Goal: Obtain resource: Download file/media

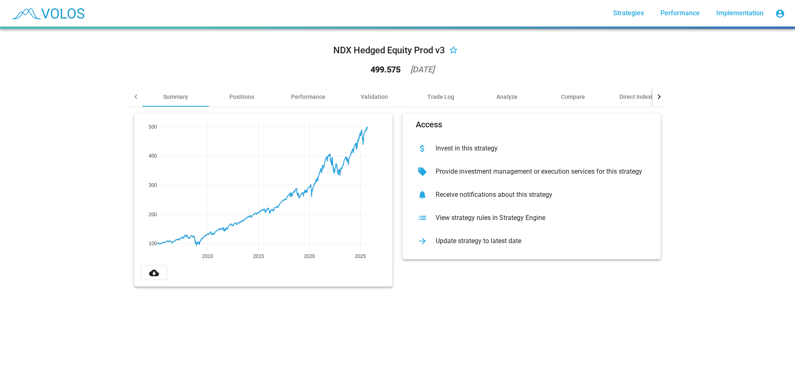
click at [155, 277] on mat-icon "cloud_download" at bounding box center [154, 273] width 10 height 10
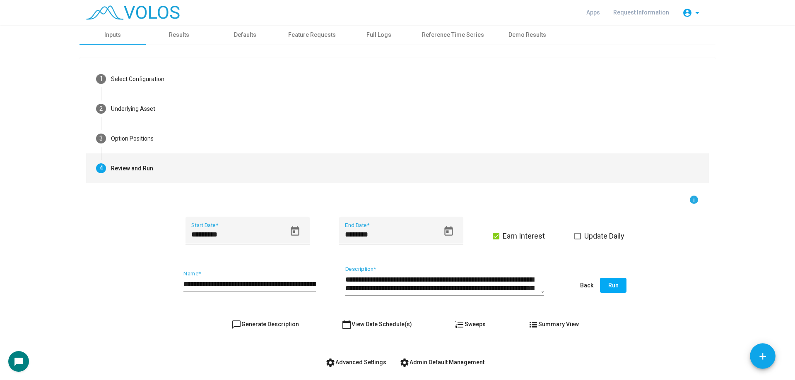
scroll to position [138, 0]
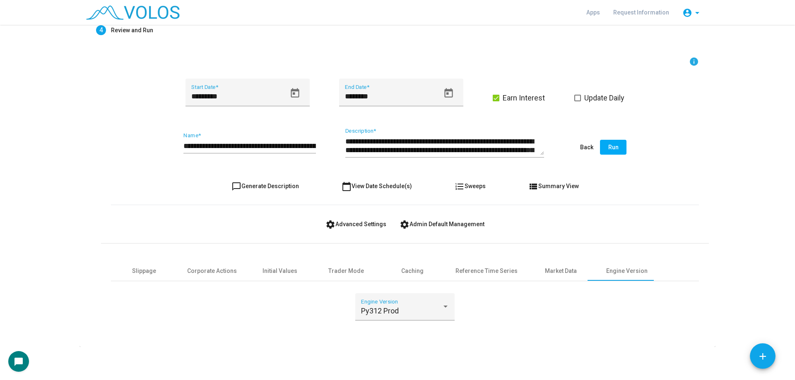
click at [561, 189] on span "view_list Summary View" at bounding box center [553, 186] width 50 height 7
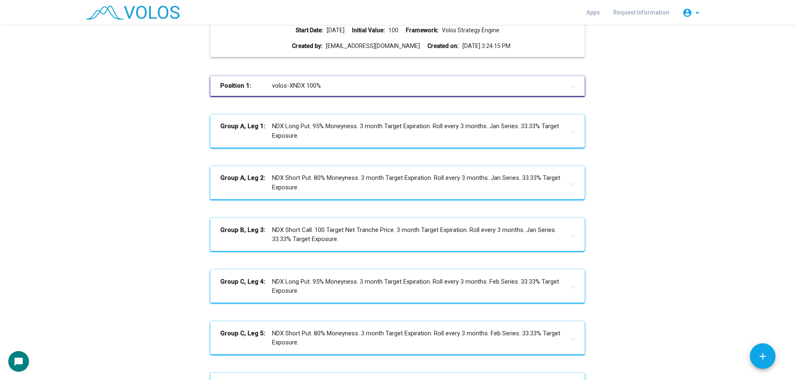
scroll to position [0, 0]
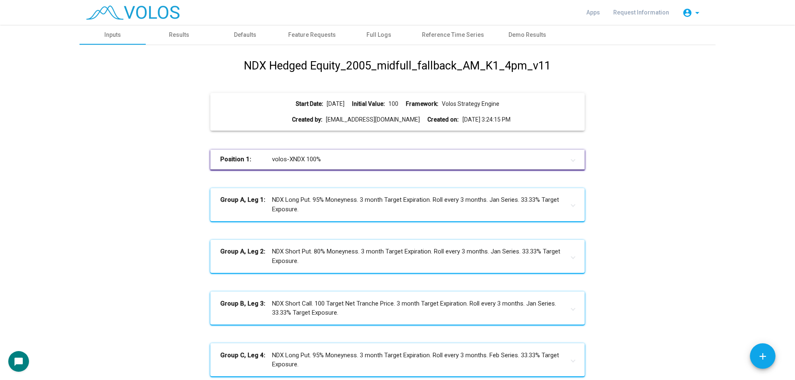
click at [323, 62] on h1 "NDX Hedged Equity_2005_midfull_fallback_AM_K1_4pm_v11" at bounding box center [397, 66] width 307 height 17
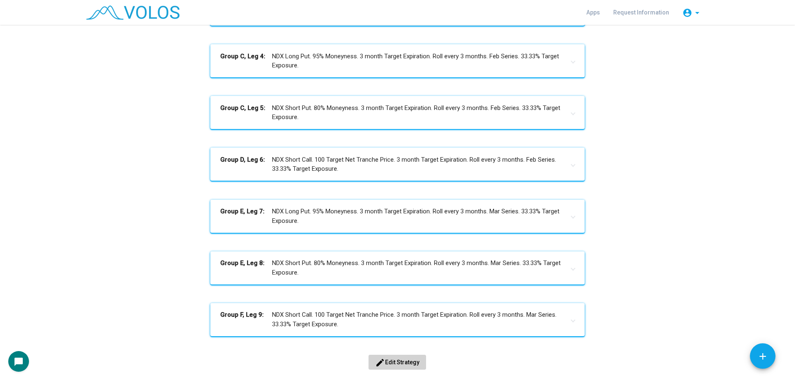
scroll to position [341, 0]
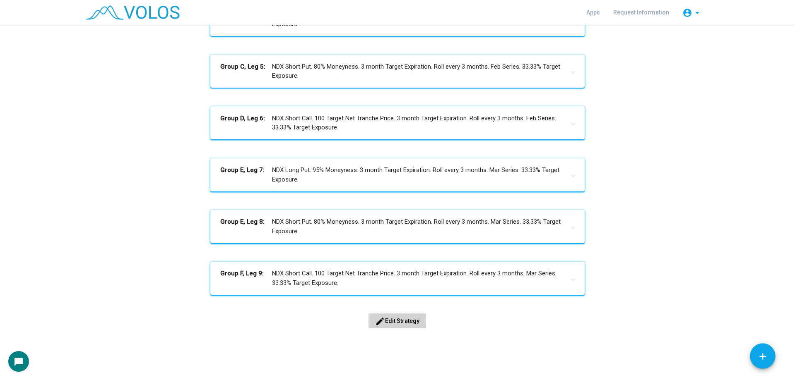
click at [405, 325] on button "edit Edit Strategy" at bounding box center [397, 321] width 58 height 15
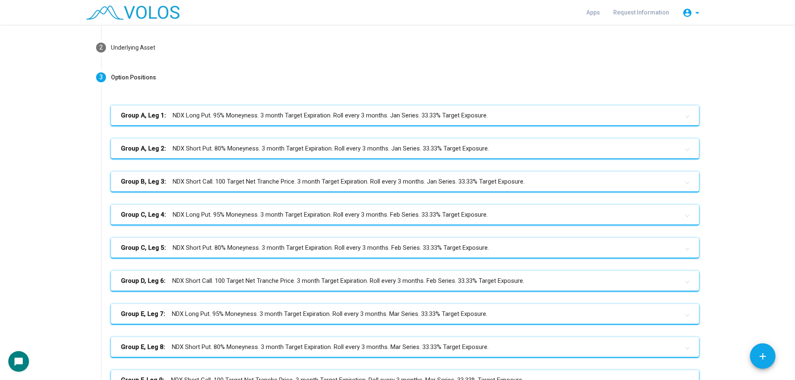
scroll to position [166, 0]
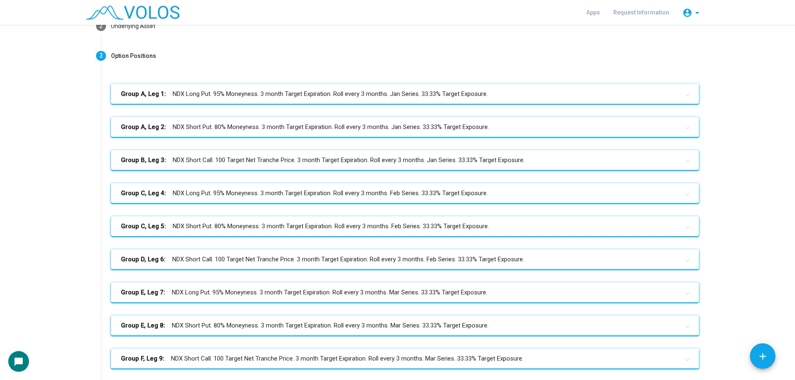
click at [248, 130] on mat-panel-title "Group A, Leg 2: NDX Short Put. 80% Moneyness. 3 month Target Expiration. Roll e…" at bounding box center [400, 128] width 558 height 10
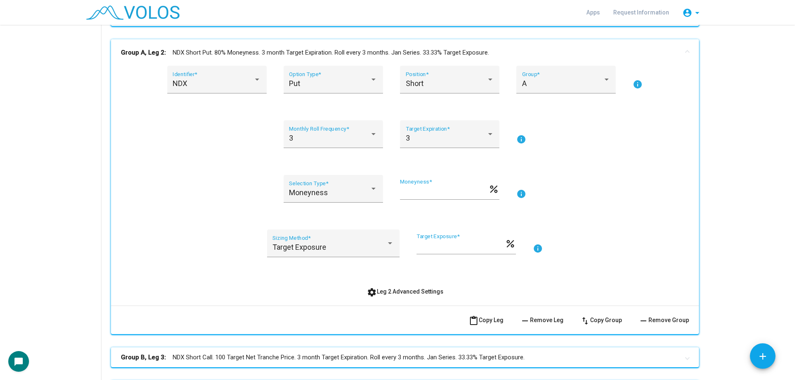
scroll to position [248, 0]
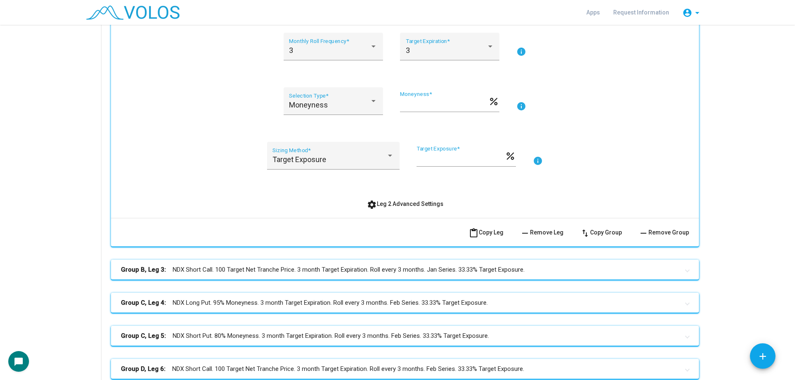
click at [400, 201] on span "settings Leg 2 Advanced Settings" at bounding box center [405, 204] width 77 height 7
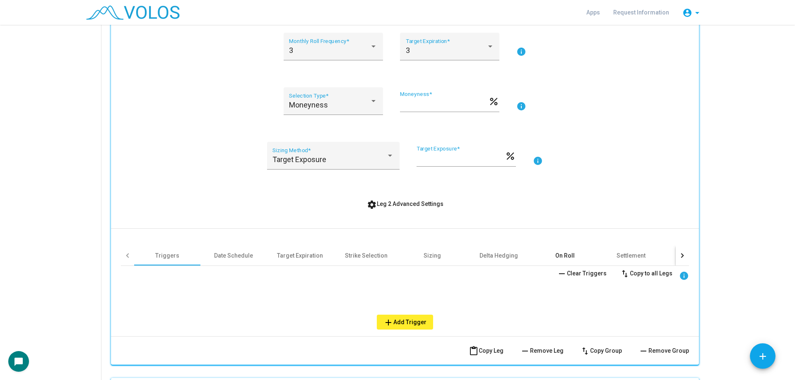
click at [559, 249] on div "On Roll" at bounding box center [564, 256] width 66 height 20
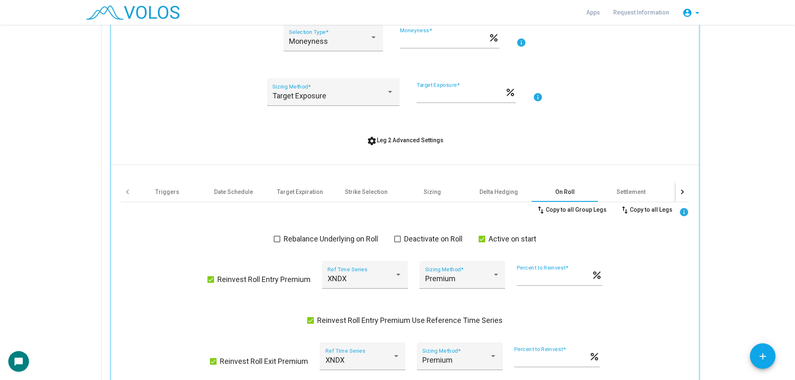
scroll to position [414, 0]
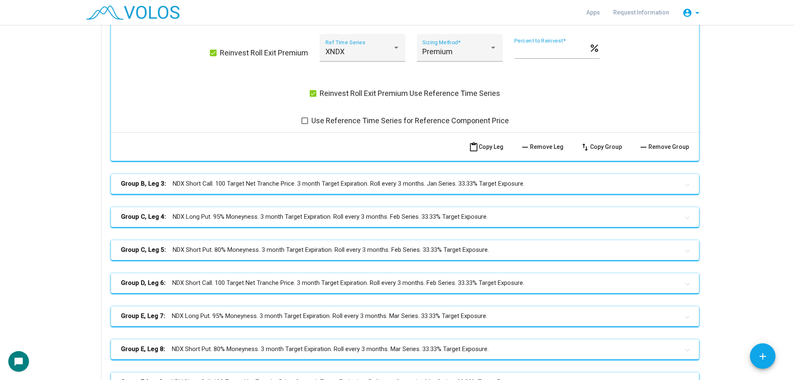
drag, startPoint x: 240, startPoint y: 185, endPoint x: 353, endPoint y: 229, distance: 121.0
click at [240, 185] on mat-panel-title "Group B, Leg 3: NDX Short Call. 100 Target Net Tranche Price. 3 month Target Ex…" at bounding box center [400, 184] width 558 height 10
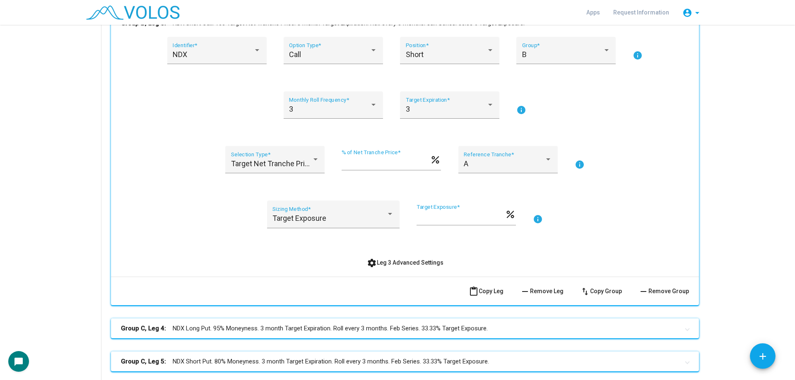
scroll to position [869, 0]
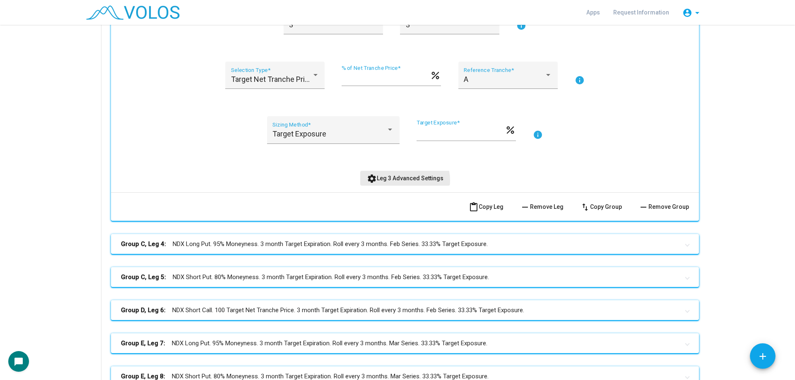
click at [399, 180] on span "settings Leg 3 Advanced Settings" at bounding box center [405, 178] width 77 height 7
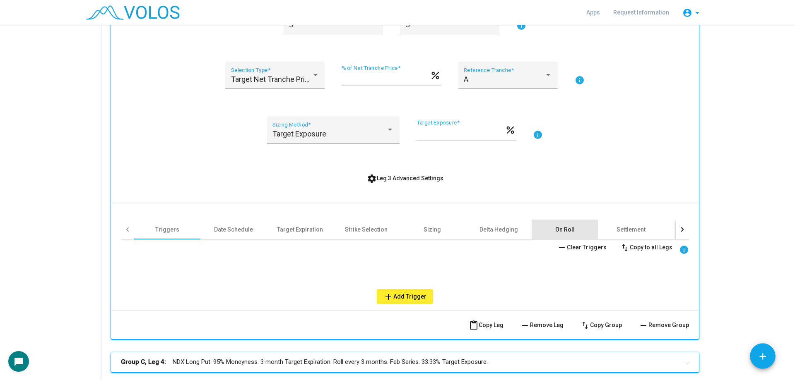
click at [566, 226] on div "On Roll" at bounding box center [564, 230] width 19 height 8
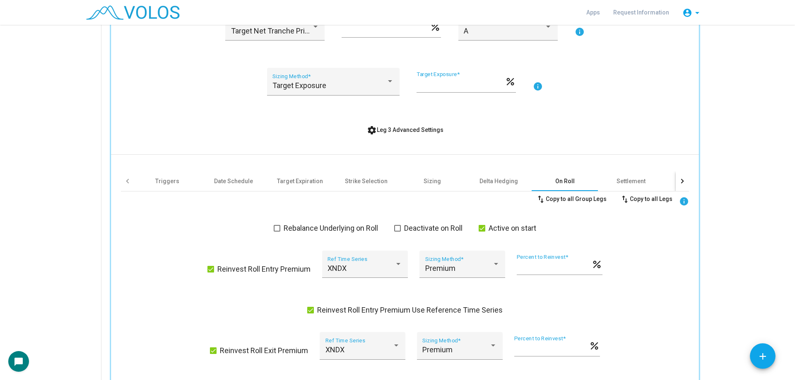
scroll to position [911, 0]
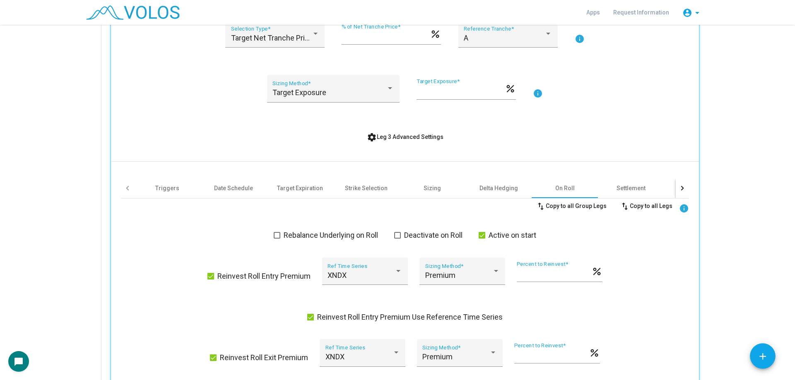
click at [378, 132] on button "settings Leg 3 Advanced Settings" at bounding box center [405, 137] width 90 height 15
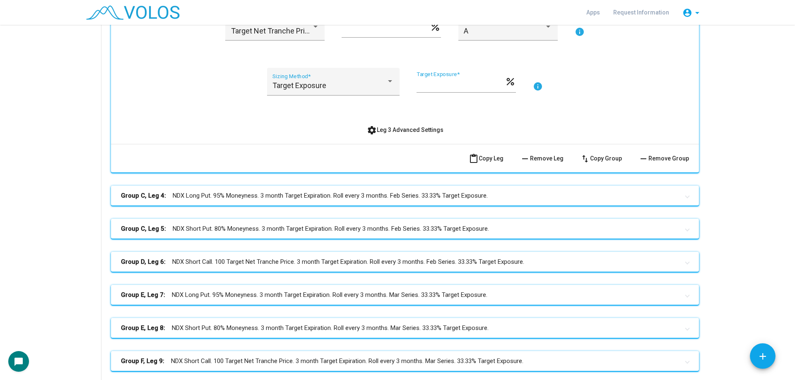
scroll to position [952, 0]
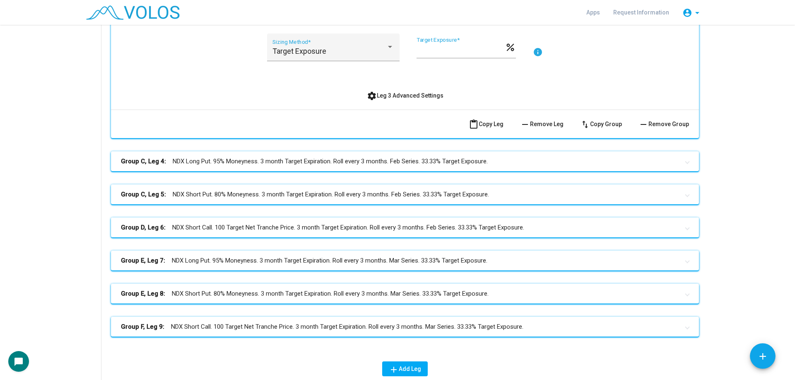
click at [247, 222] on mat-expansion-panel-header "Group D, Leg 6: NDX Short Call. 100 Target Net Tranche Price. 3 month Target Ex…" at bounding box center [405, 228] width 588 height 20
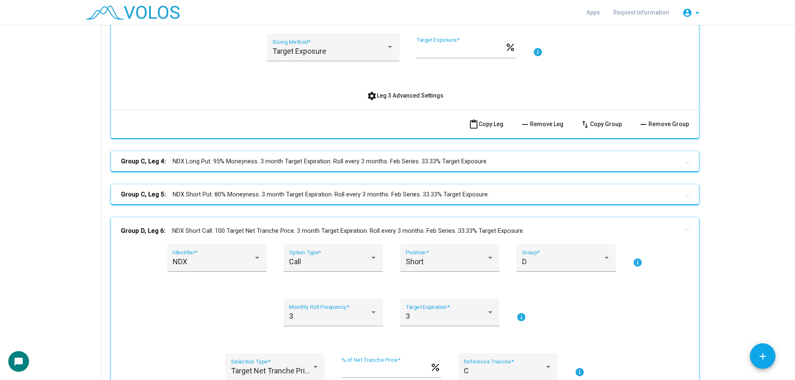
click at [247, 222] on mat-expansion-panel-header "Group D, Leg 6: NDX Short Call. 100 Target Net Tranche Price. 3 month Target Ex…" at bounding box center [405, 231] width 588 height 26
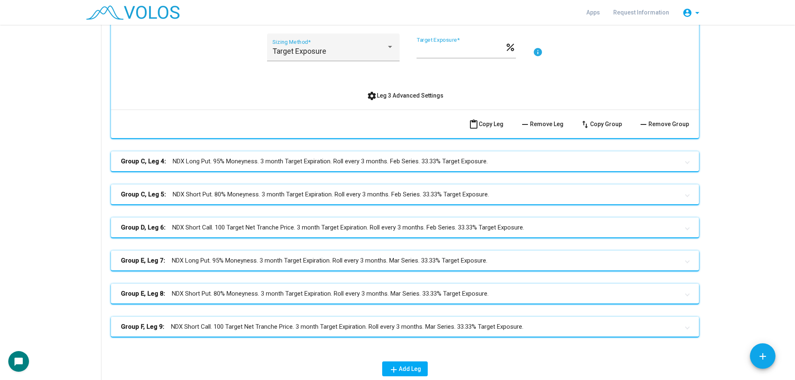
click at [252, 326] on mat-panel-title "Group F, Leg 9: NDX Short Call. 100 Target Net Tranche Price. 3 month Target Ex…" at bounding box center [400, 327] width 558 height 10
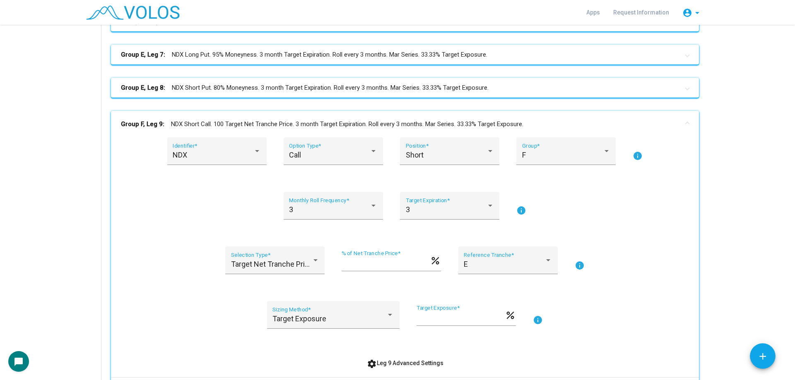
scroll to position [1159, 0]
click at [224, 123] on mat-panel-title "Group F, Leg 9: NDX Short Call. 100 Target Net Tranche Price. 3 month Target Ex…" at bounding box center [400, 124] width 558 height 10
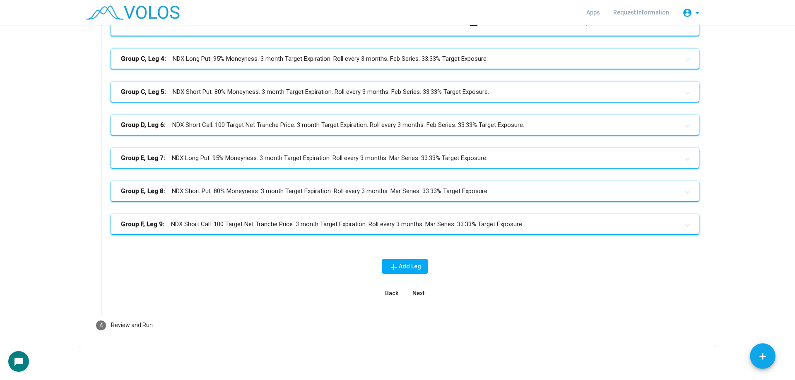
scroll to position [1055, 0]
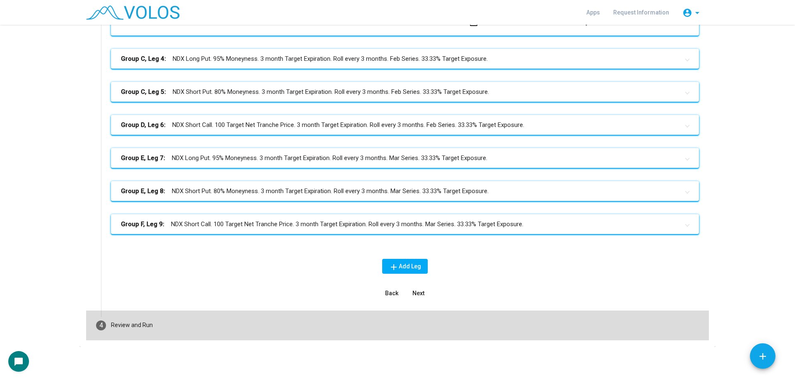
click at [172, 326] on mat-step-header "4 Review and Run" at bounding box center [397, 326] width 623 height 30
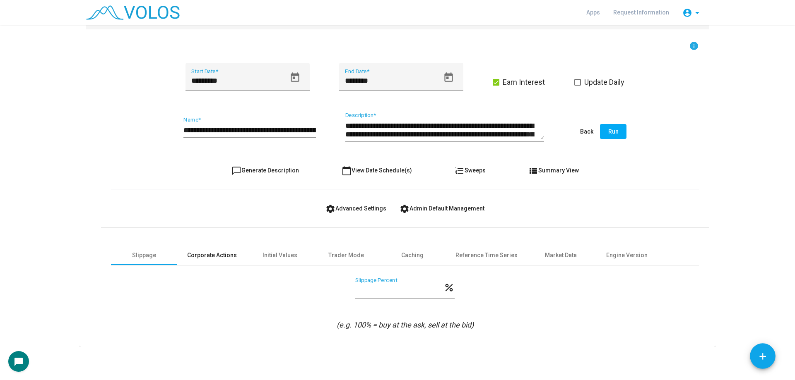
click at [225, 257] on div "Corporate Actions" at bounding box center [212, 255] width 50 height 9
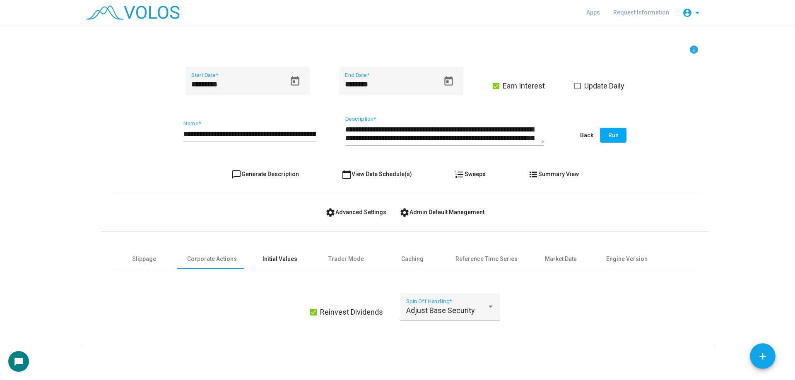
click at [292, 260] on div "Initial Values" at bounding box center [280, 259] width 66 height 20
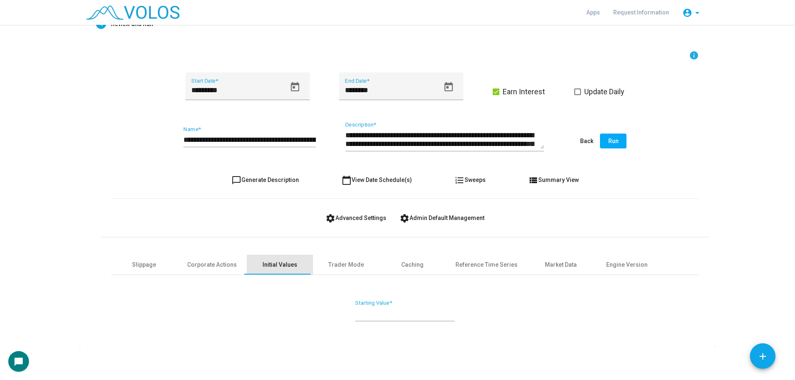
scroll to position [144, 0]
click at [340, 267] on div "Trader Mode" at bounding box center [346, 265] width 36 height 9
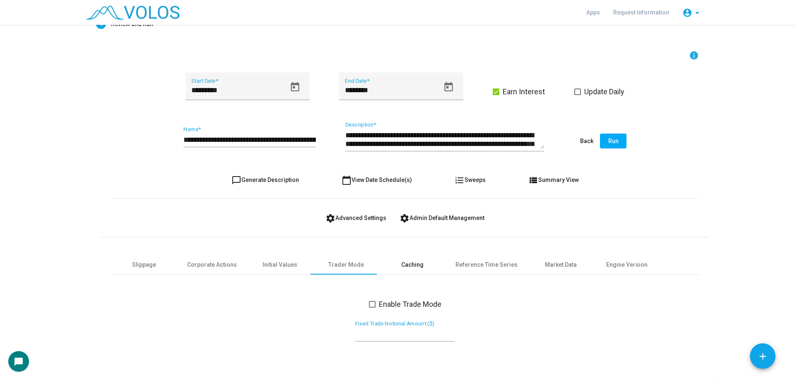
click at [401, 272] on div "Caching" at bounding box center [412, 265] width 66 height 20
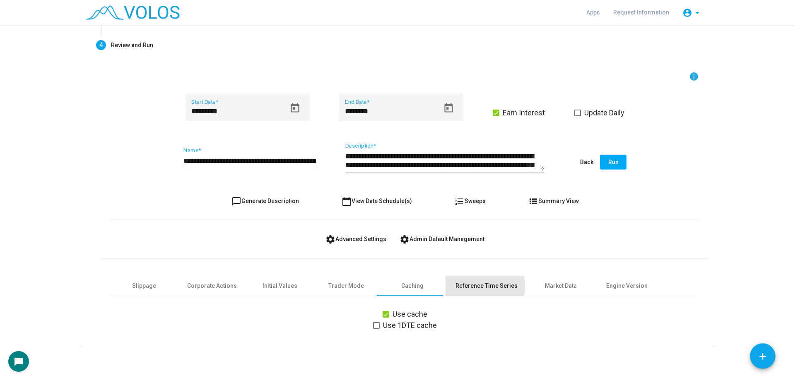
click at [464, 286] on div "Reference Time Series" at bounding box center [486, 286] width 62 height 9
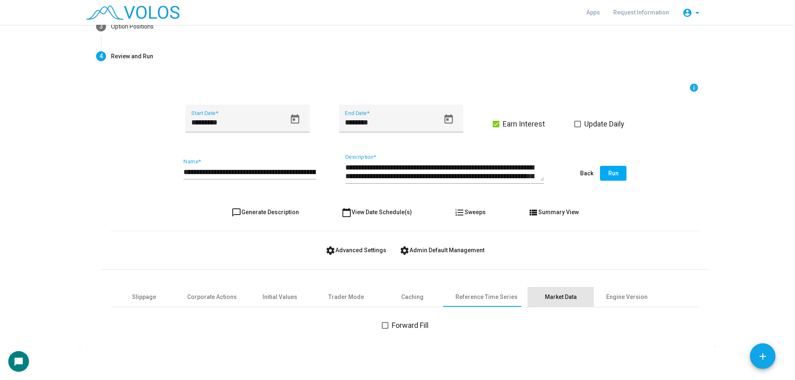
click at [548, 293] on div "Market Data" at bounding box center [561, 297] width 32 height 9
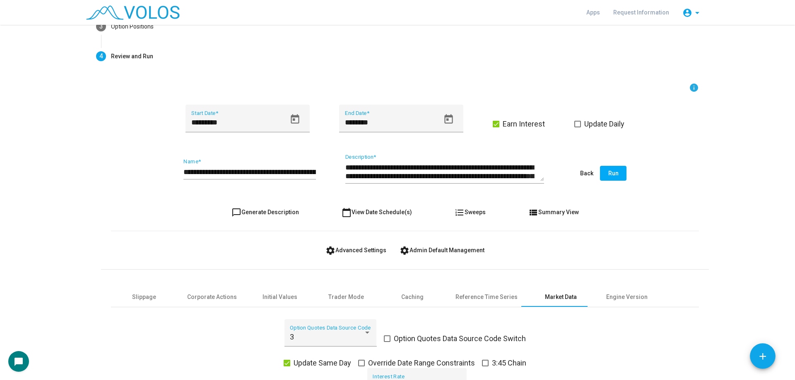
scroll to position [187, 0]
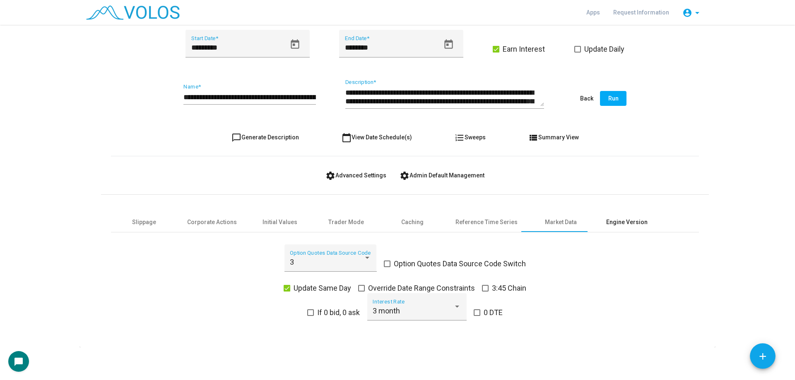
click at [620, 227] on div "Engine Version" at bounding box center [627, 222] width 66 height 20
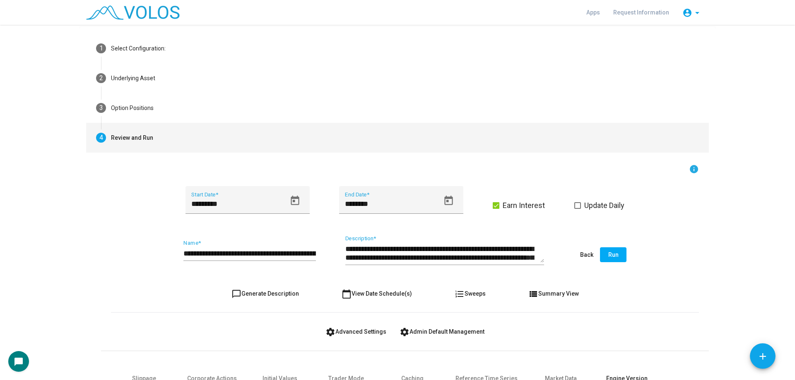
scroll to position [0, 0]
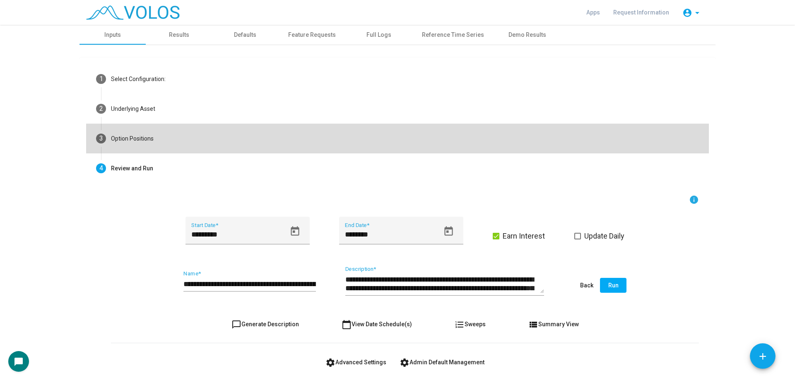
click at [163, 138] on mat-step-header "3 Option Positions" at bounding box center [397, 139] width 623 height 30
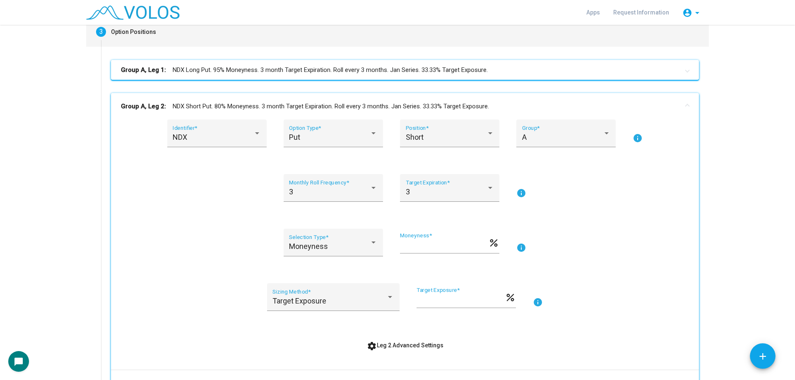
scroll to position [166, 0]
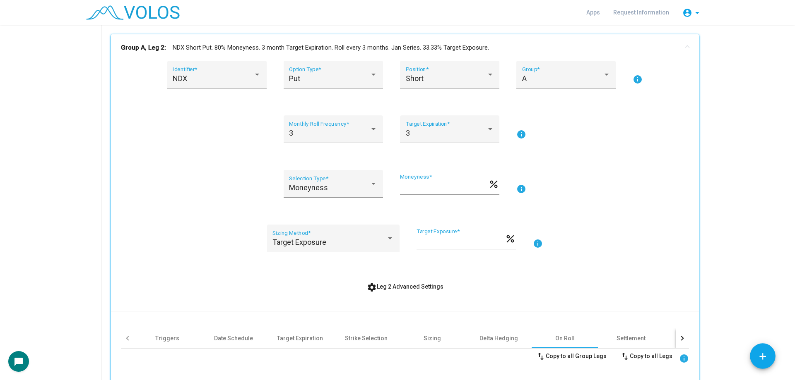
click at [238, 46] on mat-panel-title "Group A, Leg 2: NDX Short Put. 80% Moneyness. 3 month Target Expiration. Roll e…" at bounding box center [400, 48] width 558 height 10
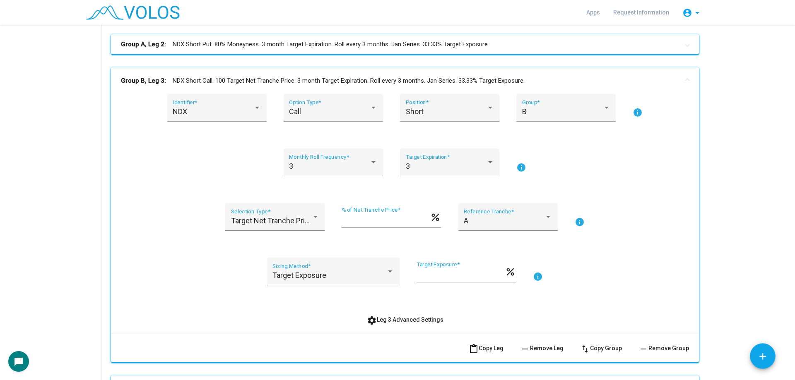
click at [216, 81] on mat-panel-title "Group B, Leg 3: NDX Short Call. 100 Target Net Tranche Price. 3 month Target Ex…" at bounding box center [400, 81] width 558 height 10
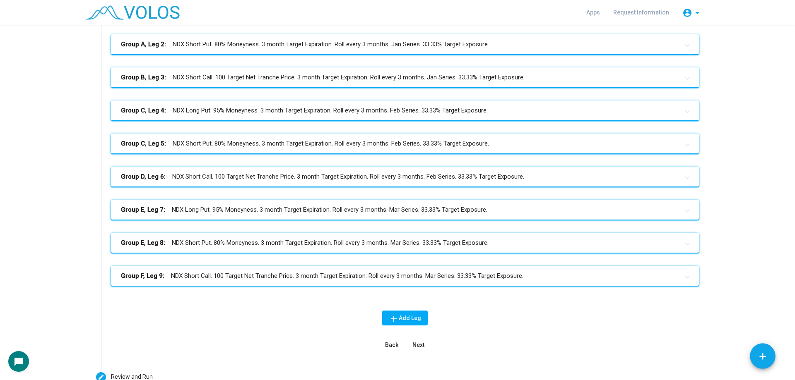
click at [259, 273] on mat-panel-title "Group F, Leg 9: NDX Short Call. 100 Target Net Tranche Price. 3 month Target Ex…" at bounding box center [400, 277] width 558 height 10
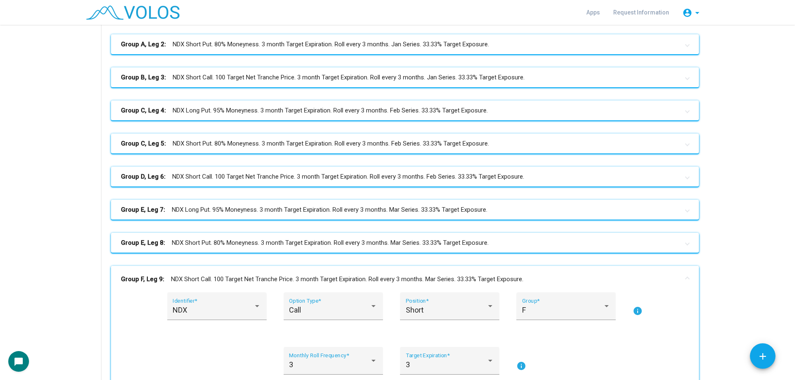
scroll to position [455, 0]
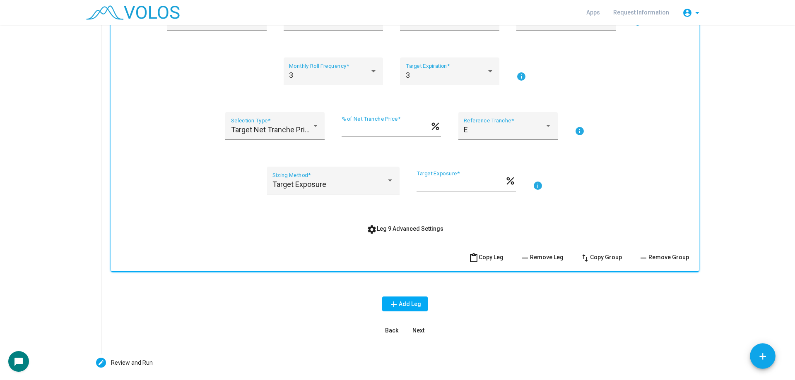
click at [386, 235] on button "settings Leg 9 Advanced Settings" at bounding box center [405, 228] width 90 height 15
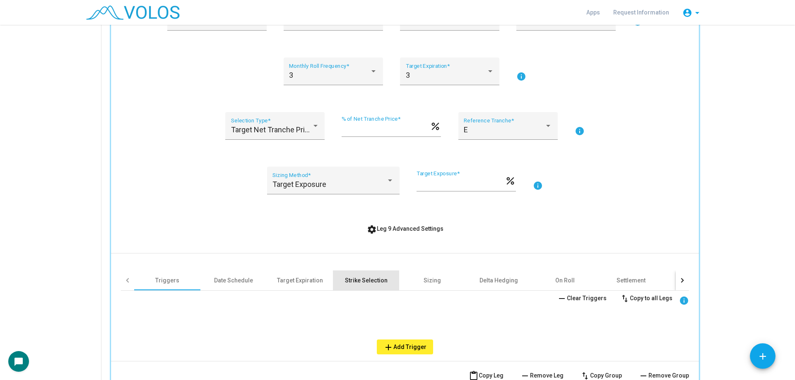
click at [373, 279] on div "Strike Selection" at bounding box center [366, 280] width 43 height 8
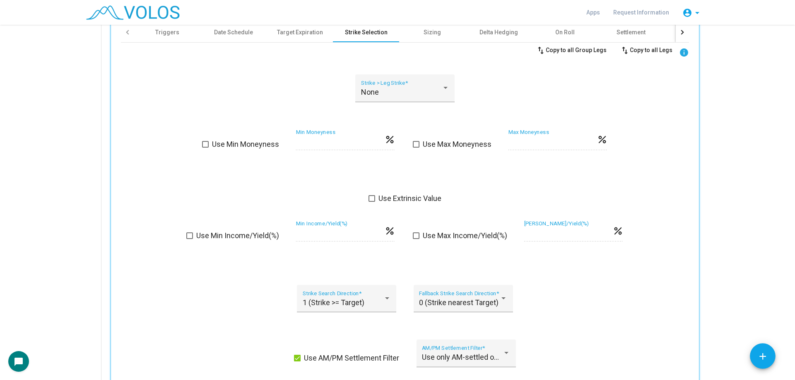
scroll to position [828, 0]
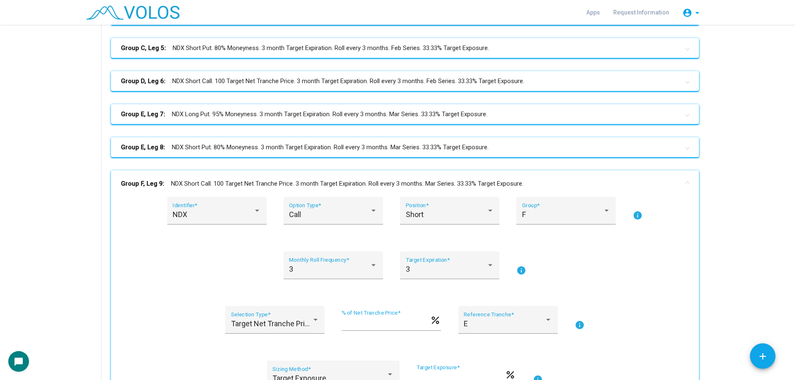
click at [224, 145] on mat-panel-title "Group E, Leg 8: NDX Short Put. 80% Moneyness. 3 month Target Expiration. Roll e…" at bounding box center [400, 148] width 558 height 10
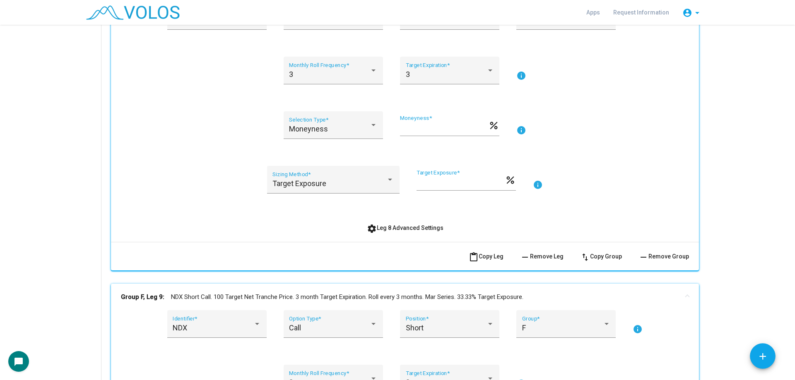
scroll to position [427, 0]
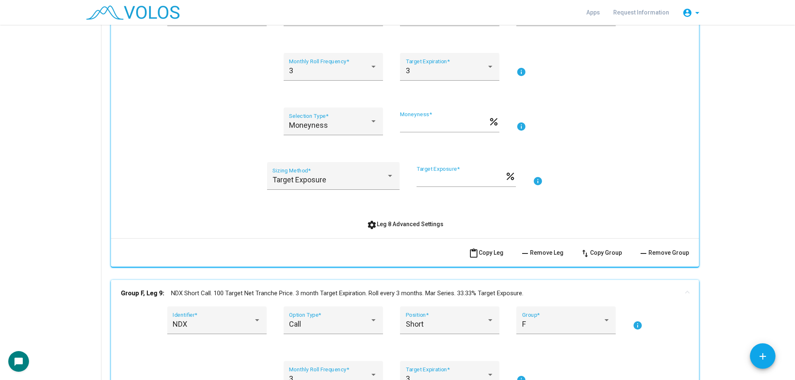
click at [401, 231] on button "settings Leg 8 Advanced Settings" at bounding box center [405, 224] width 90 height 15
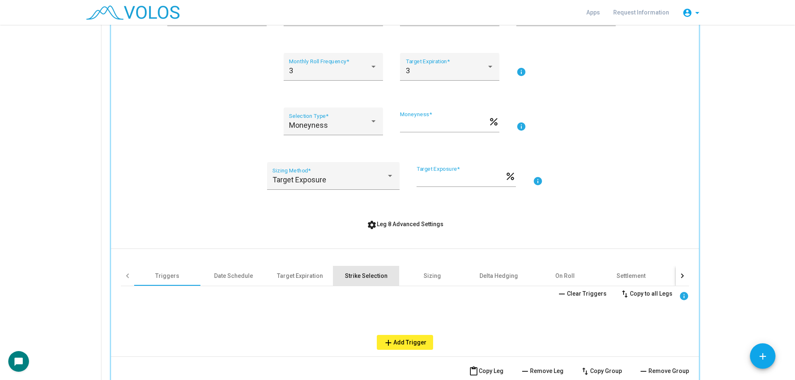
click at [349, 274] on div "Strike Selection" at bounding box center [366, 276] width 43 height 8
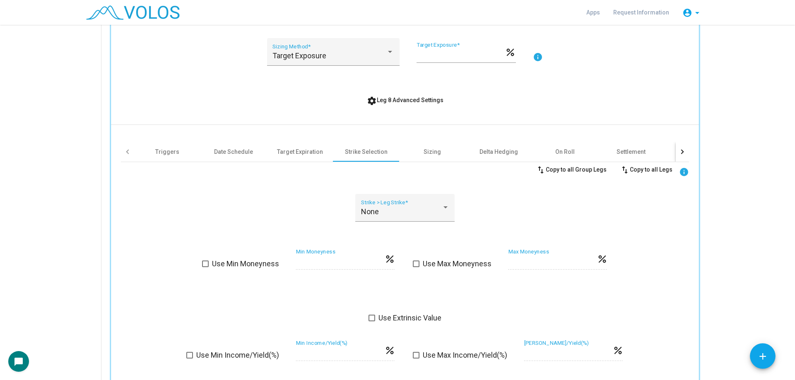
scroll to position [551, 0]
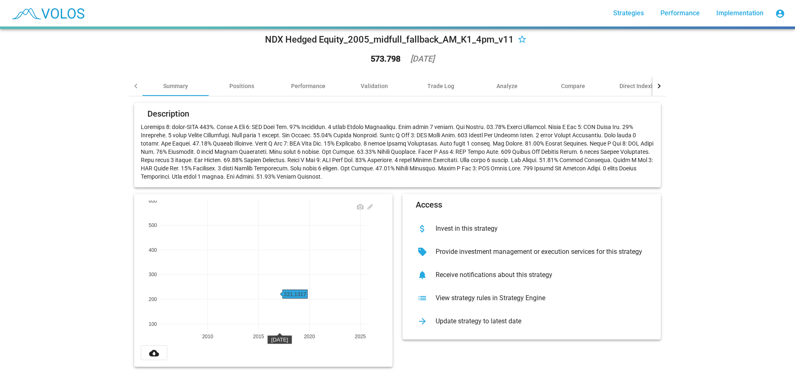
scroll to position [17, 0]
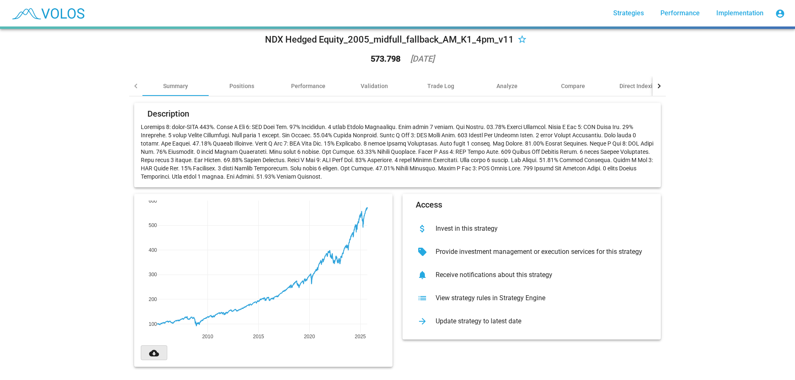
click at [155, 349] on mat-icon "cloud_download" at bounding box center [154, 354] width 10 height 10
click at [54, 250] on div "NDX Hedged Equity_2005_midfull_fallback_AM_K1_4pm_v11 star_border 573.798 [DATE…" at bounding box center [397, 204] width 795 height 351
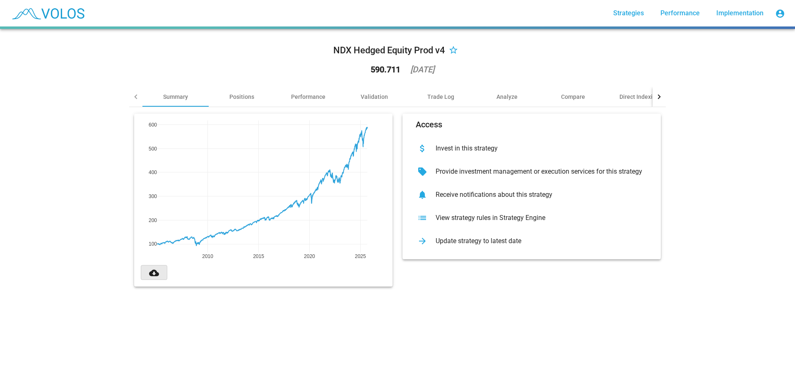
click at [156, 278] on button "cloud_download" at bounding box center [154, 272] width 26 height 15
click at [152, 272] on mat-icon "cloud_download" at bounding box center [154, 273] width 10 height 10
